Goal: Find contact information: Find contact information

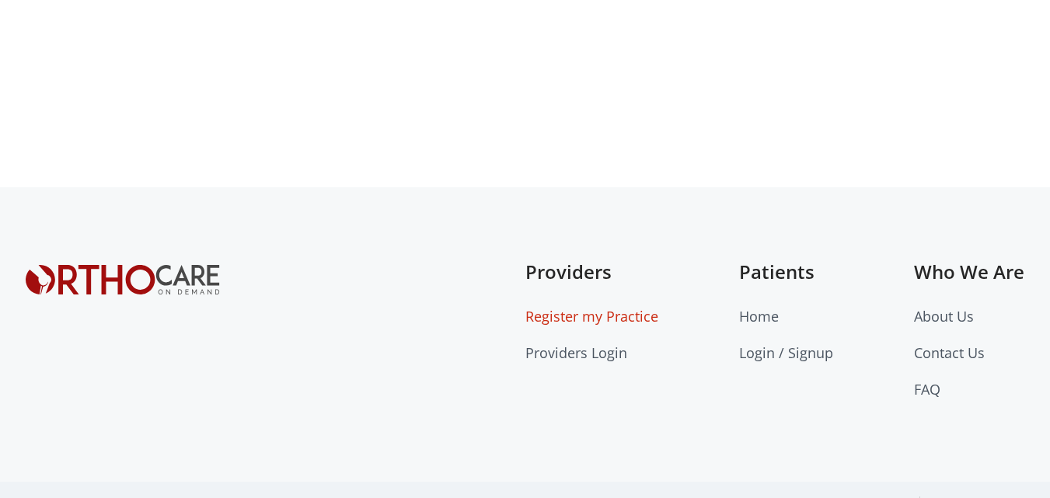
scroll to position [776, 0]
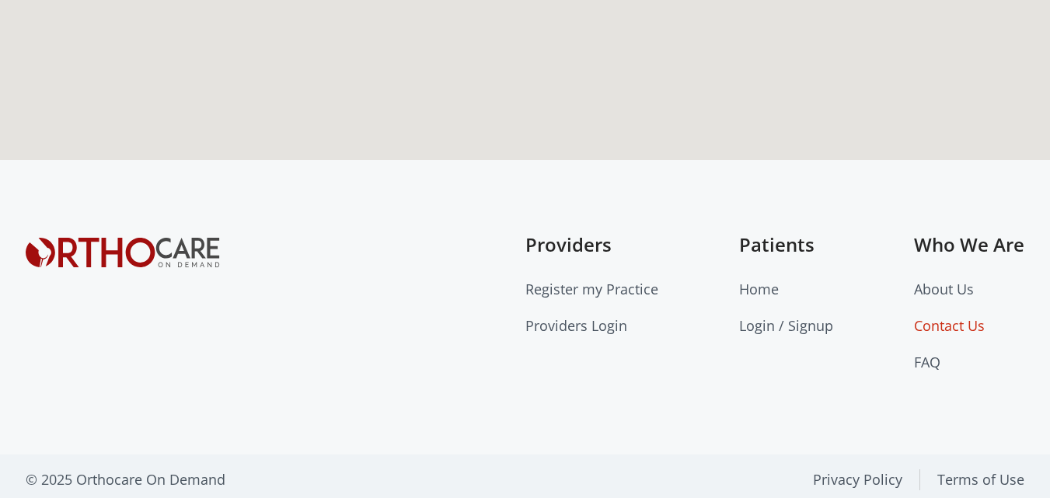
click at [934, 317] on link "Contact Us" at bounding box center [949, 325] width 71 height 19
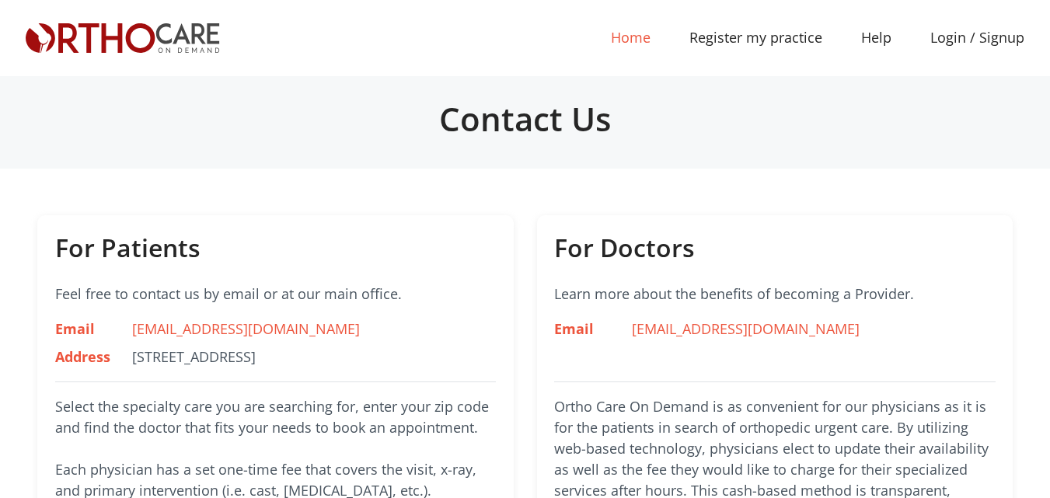
click at [642, 37] on link "Home (current)" at bounding box center [630, 37] width 78 height 35
